Goal: Register for event/course

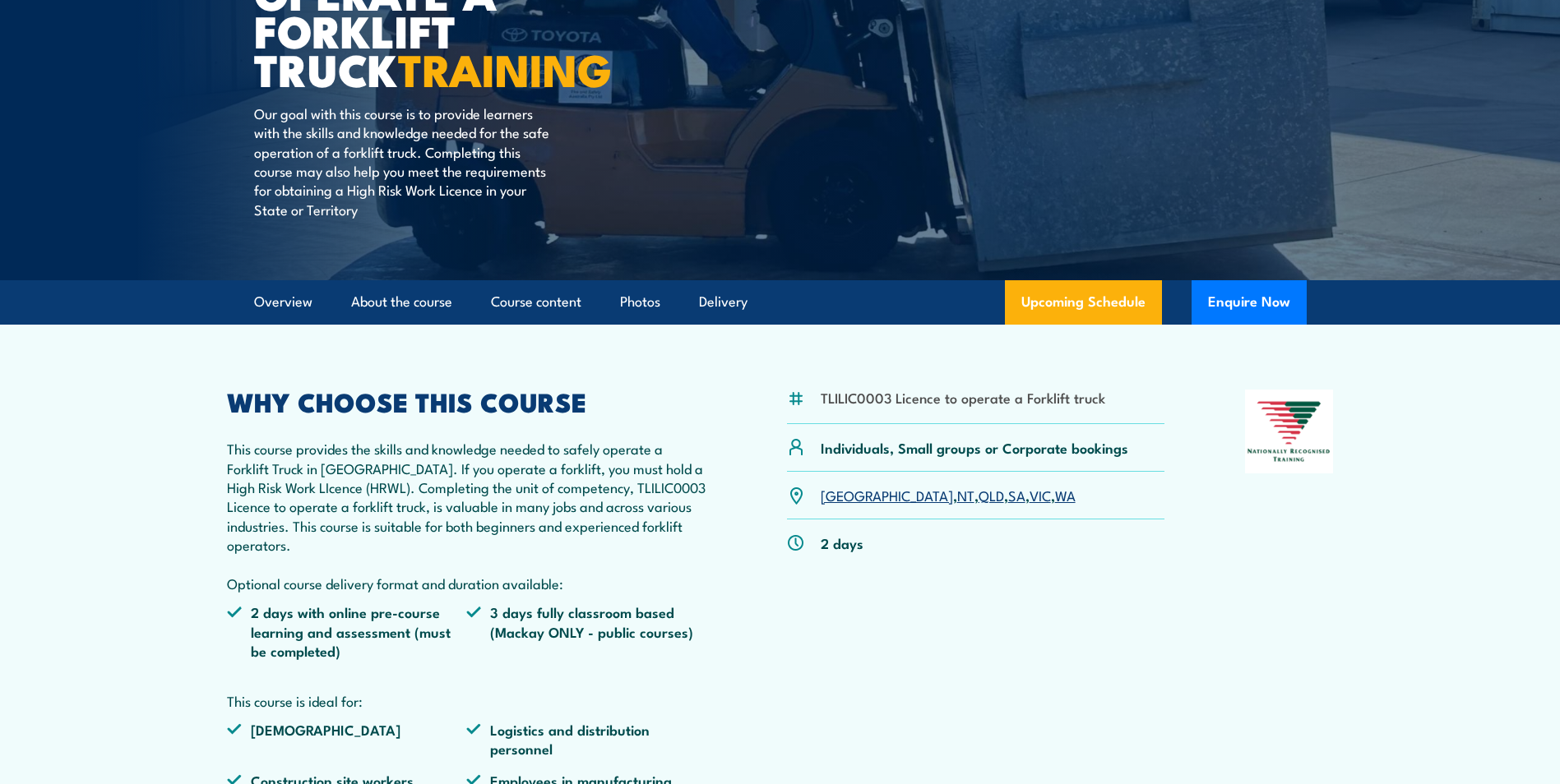
click at [979, 497] on link "QLD" at bounding box center [991, 496] width 26 height 20
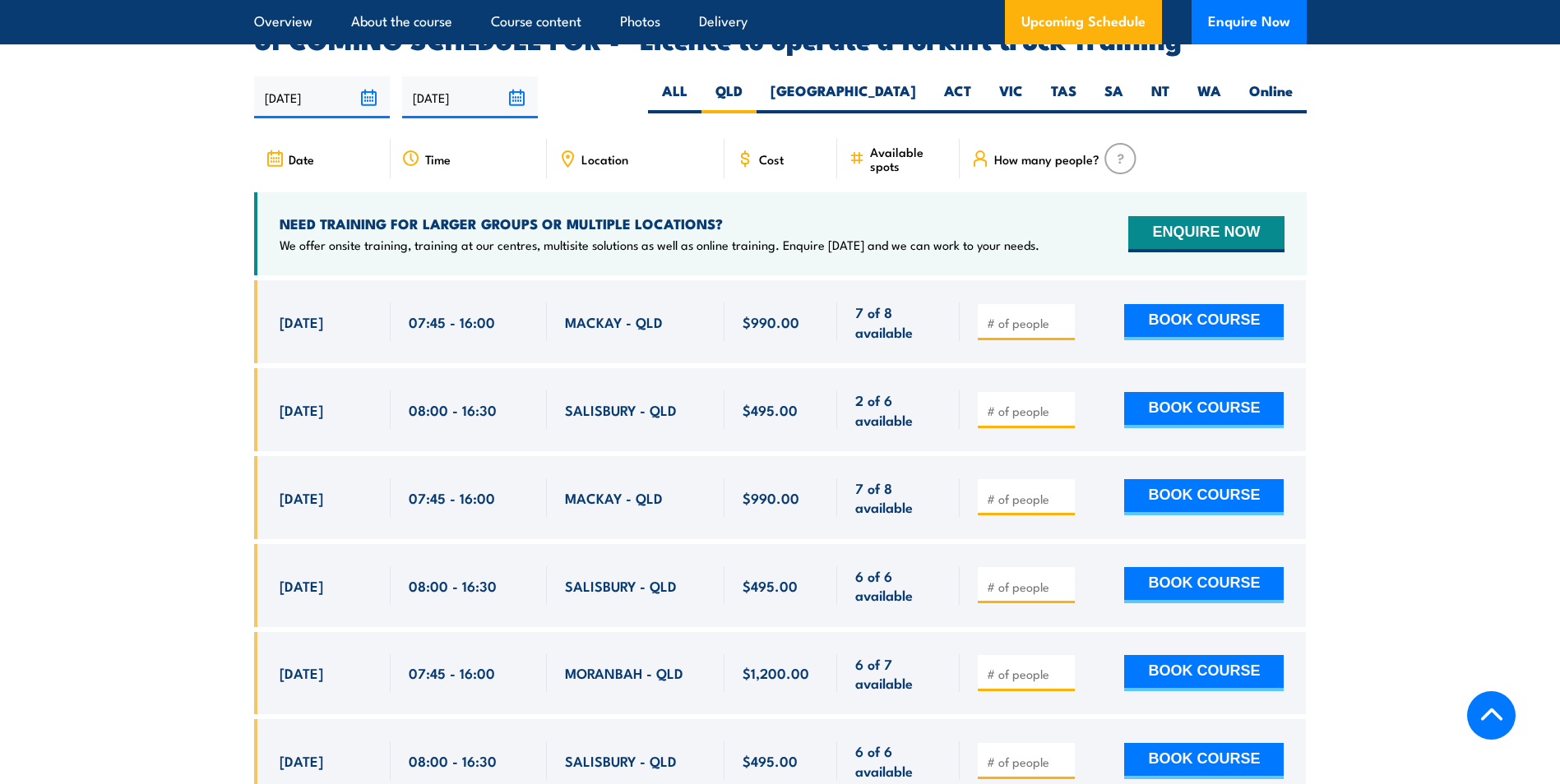
scroll to position [2752, 0]
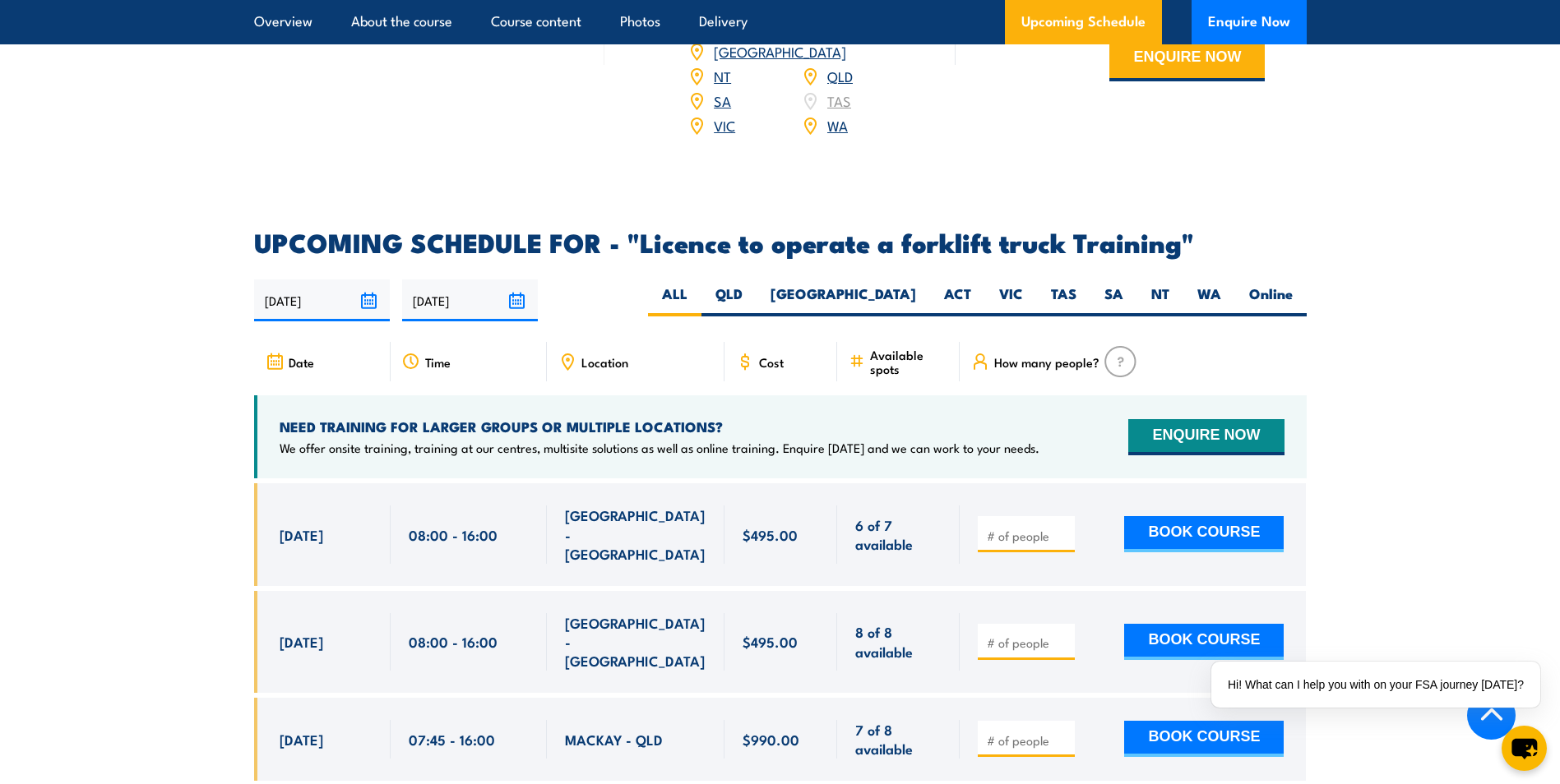
scroll to position [2549, 0]
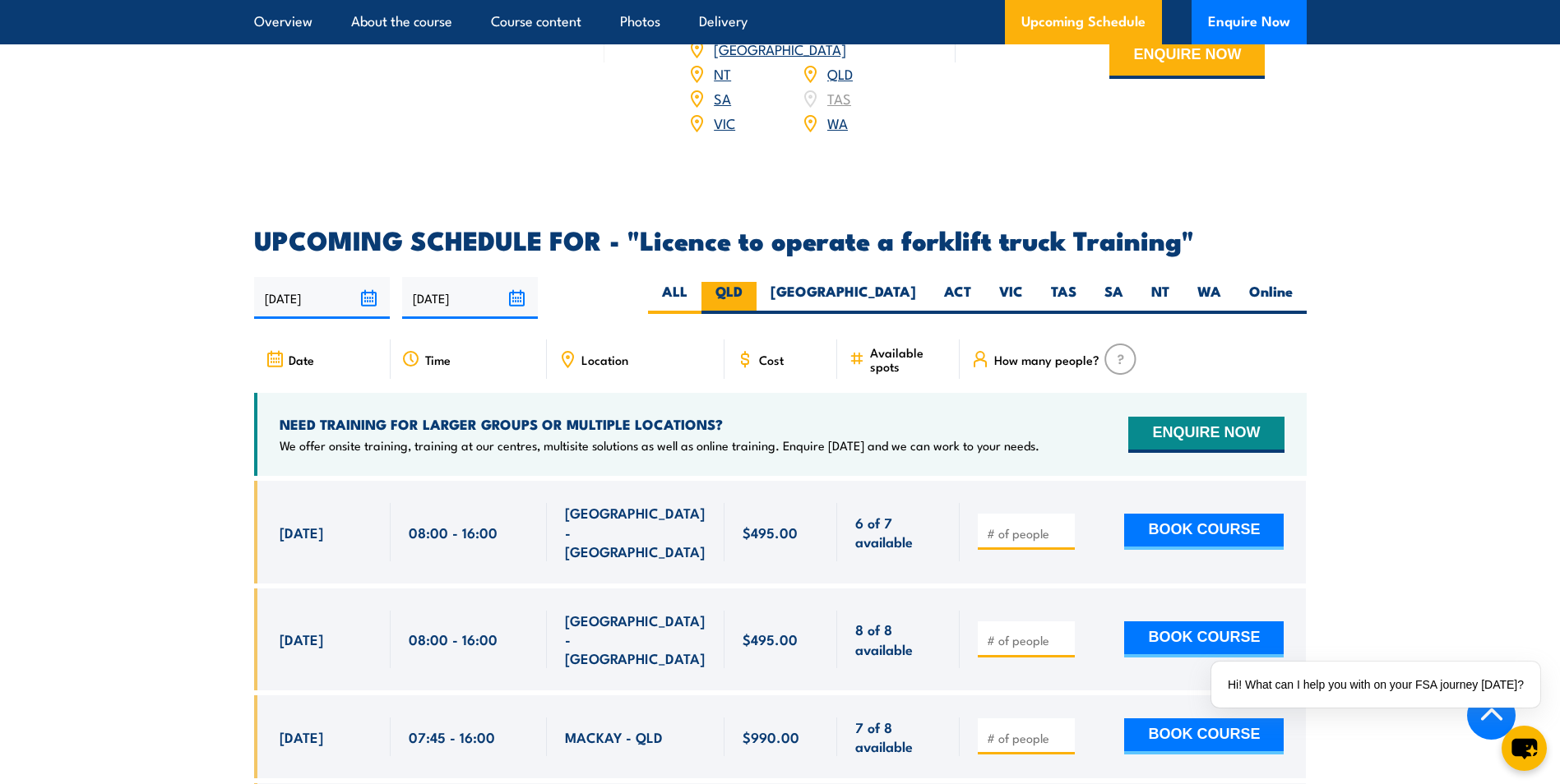
click at [757, 282] on label "QLD" at bounding box center [728, 298] width 55 height 32
click at [753, 282] on input "QLD" at bounding box center [748, 287] width 11 height 11
radio input "true"
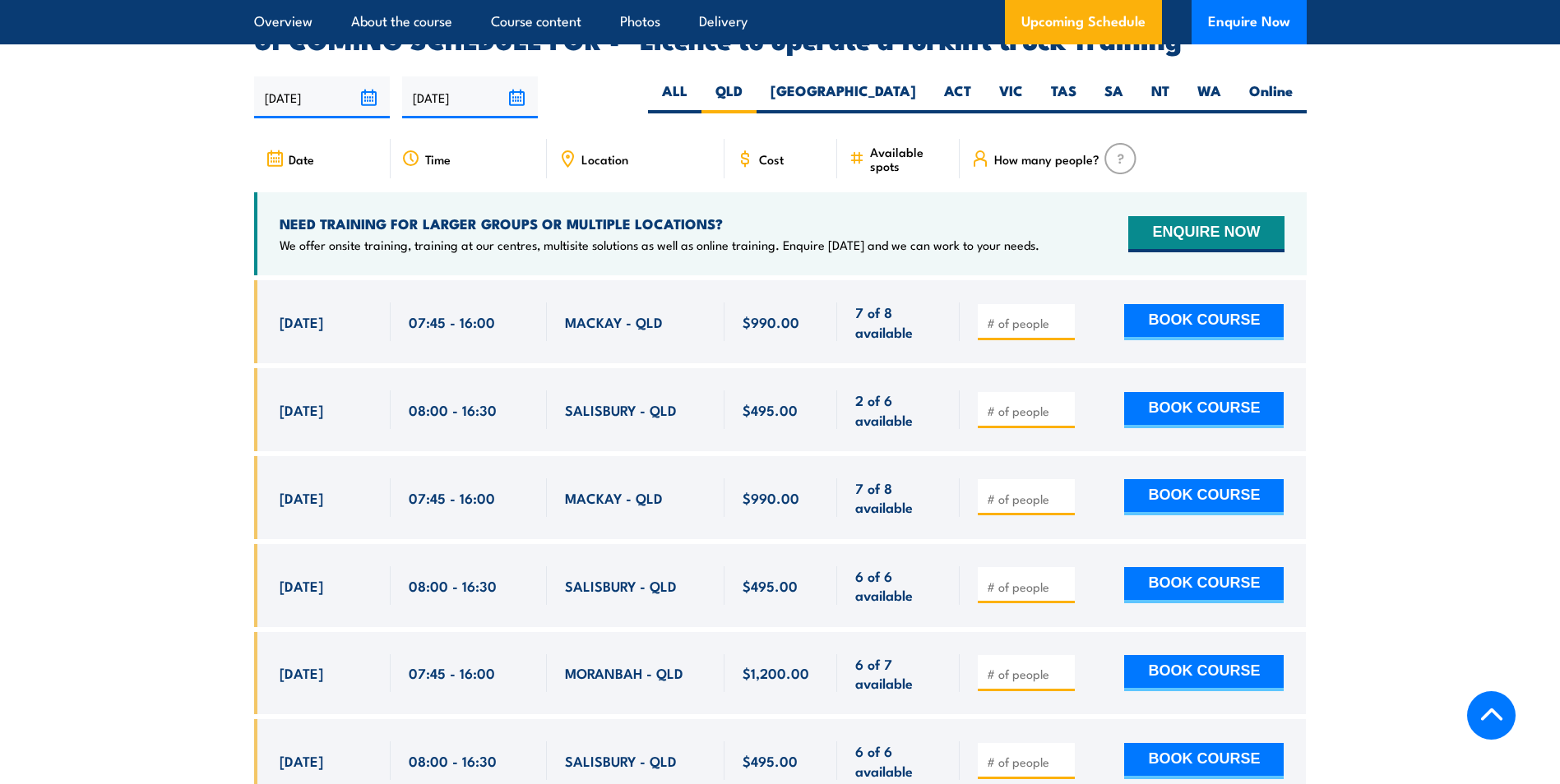
scroll to position [2752, 0]
